Goal: Transaction & Acquisition: Book appointment/travel/reservation

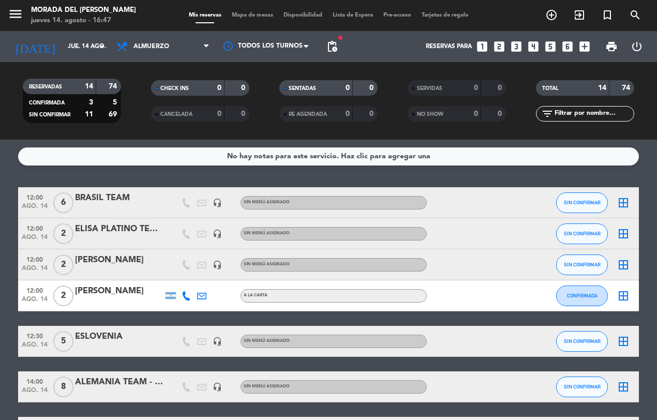
click at [549, 47] on icon "looks_5" at bounding box center [550, 46] width 13 height 13
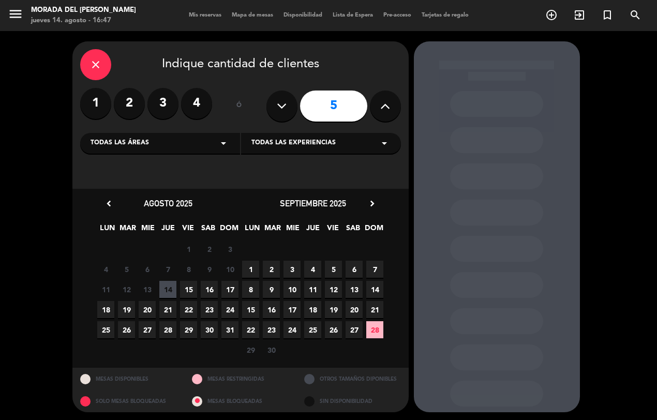
click at [207, 290] on span "16" at bounding box center [209, 289] width 17 height 17
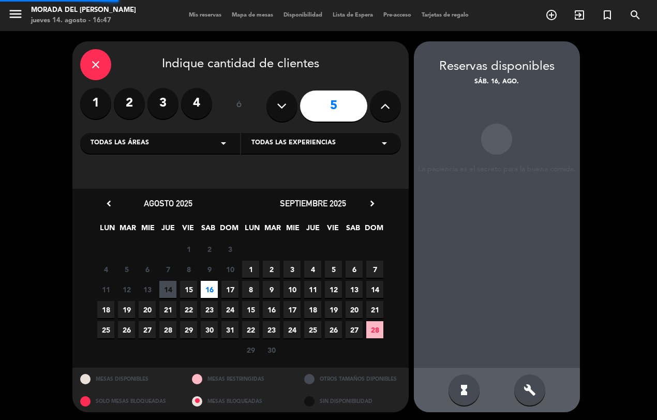
scroll to position [1, 0]
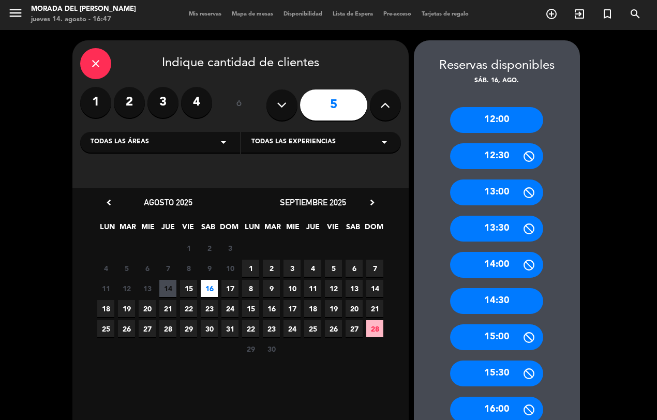
click at [491, 304] on div "14:30" at bounding box center [496, 301] width 93 height 26
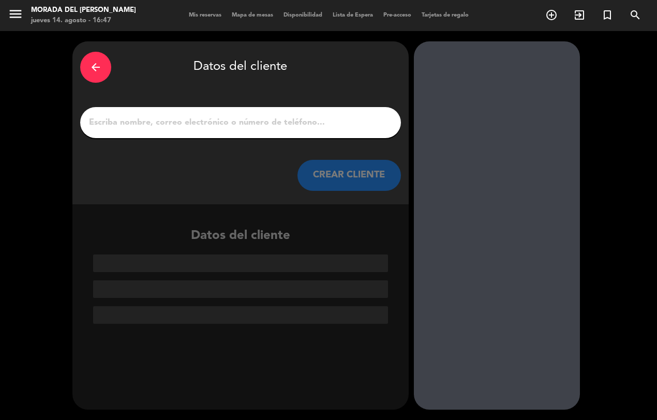
scroll to position [0, 0]
click at [107, 123] on input "1" at bounding box center [240, 122] width 305 height 14
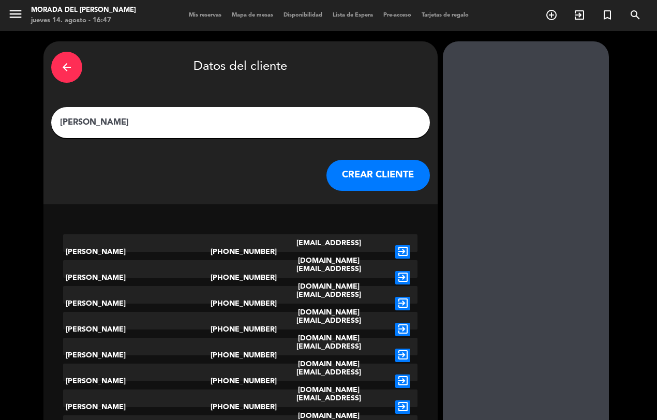
type input "[PERSON_NAME]"
click at [336, 171] on button "CREAR CLIENTE" at bounding box center [379, 175] width 104 height 31
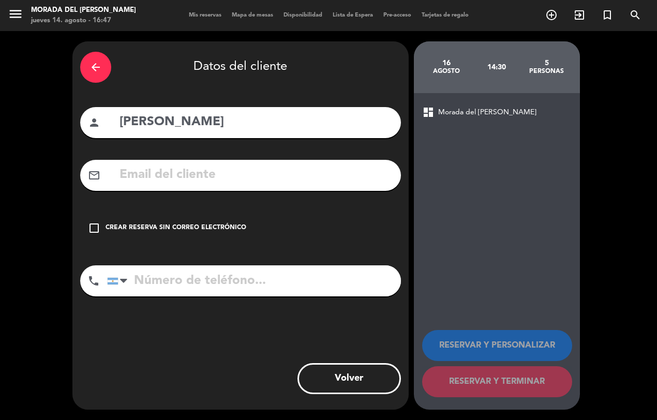
click at [98, 225] on icon "check_box_outline_blank" at bounding box center [94, 228] width 12 height 12
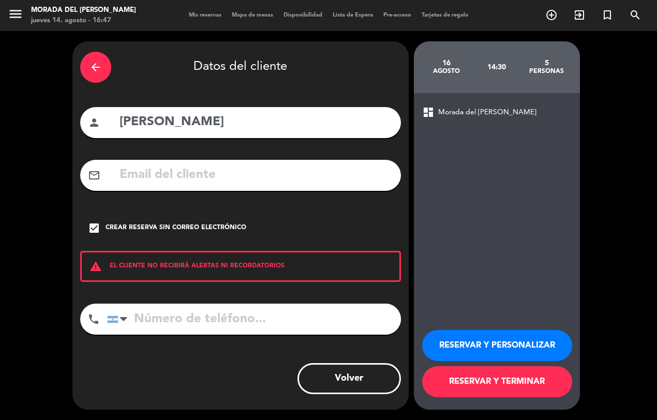
click at [471, 388] on button "RESERVAR Y TERMINAR" at bounding box center [497, 381] width 150 height 31
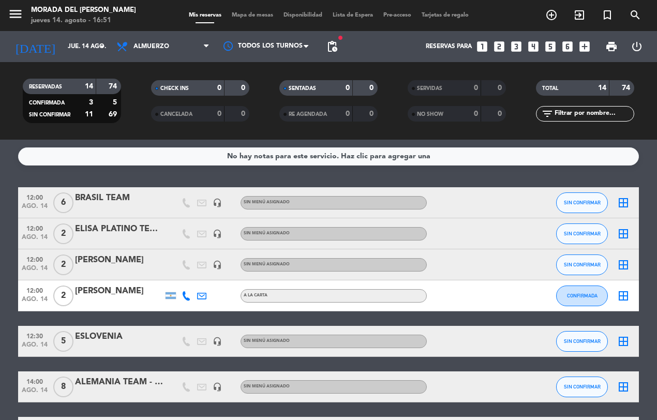
click at [495, 44] on icon "looks_two" at bounding box center [499, 46] width 13 height 13
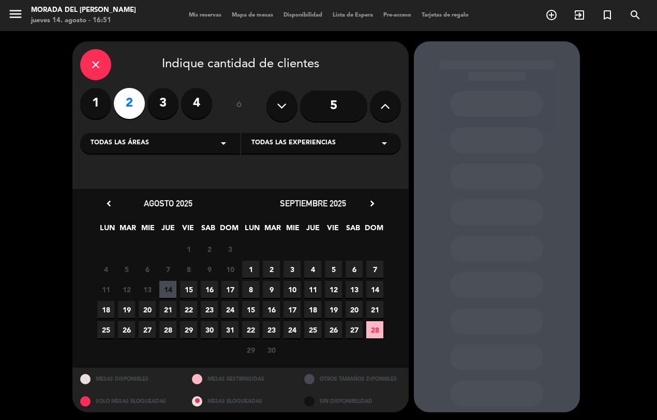
click at [185, 292] on span "15" at bounding box center [188, 289] width 17 height 17
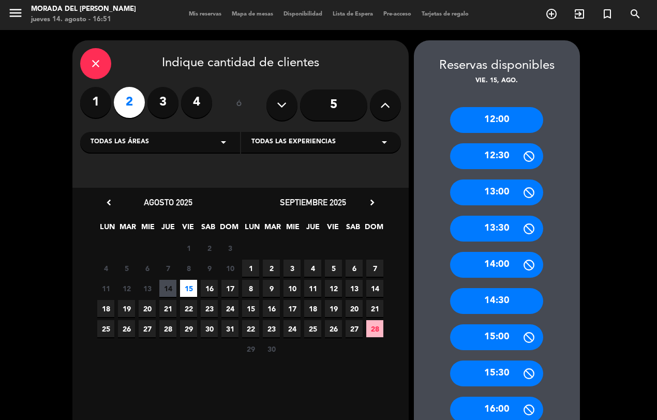
click at [485, 117] on div "12:00" at bounding box center [496, 120] width 93 height 26
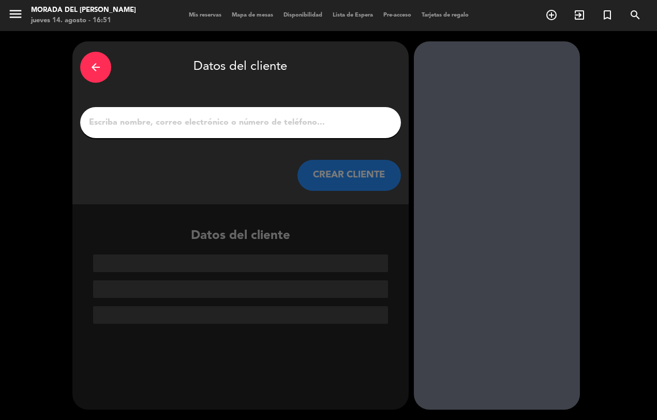
scroll to position [0, 0]
click at [99, 125] on input "1" at bounding box center [240, 122] width 305 height 14
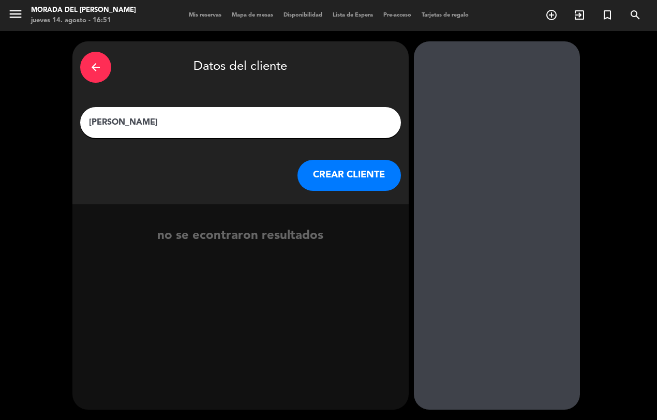
type input "[PERSON_NAME]"
click at [332, 169] on button "CREAR CLIENTE" at bounding box center [350, 175] width 104 height 31
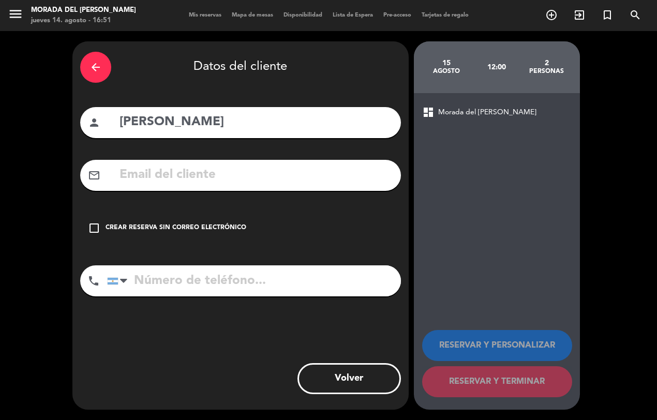
click at [92, 226] on icon "check_box_outline_blank" at bounding box center [94, 228] width 12 height 12
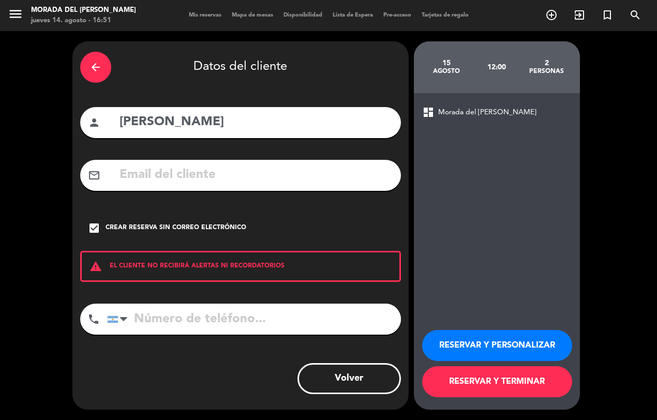
click at [498, 384] on button "RESERVAR Y TERMINAR" at bounding box center [497, 381] width 150 height 31
